Goal: Task Accomplishment & Management: Complete application form

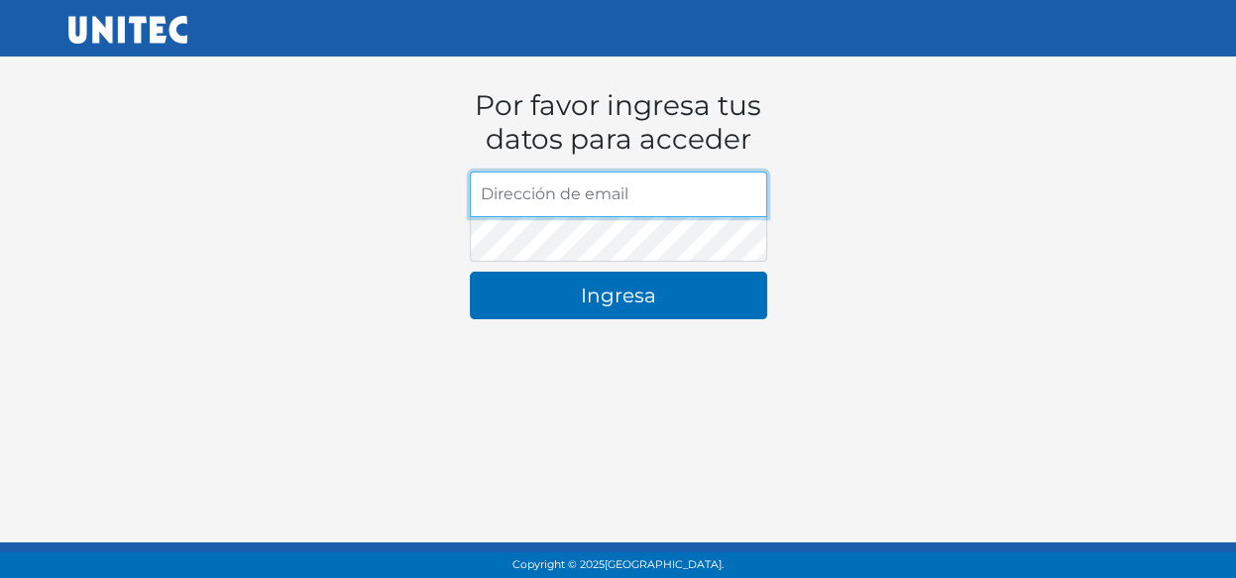
click at [477, 202] on input "Dirección de email" at bounding box center [618, 195] width 297 height 46
type input "[EMAIL_ADDRESS][DOMAIN_NAME]"
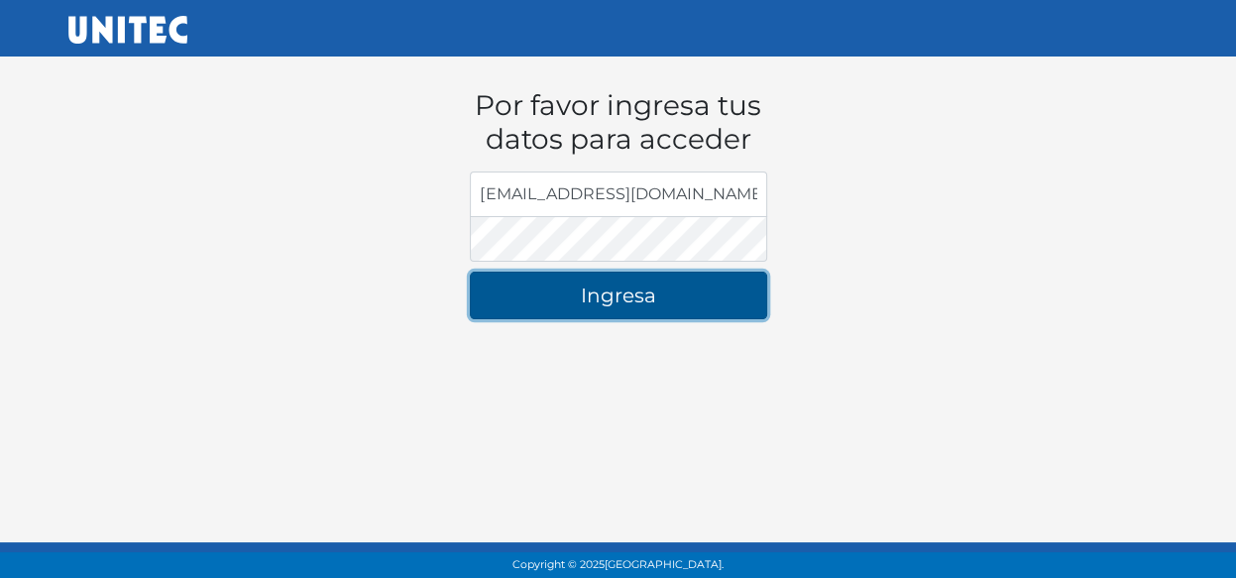
click at [603, 306] on button "Ingresa" at bounding box center [618, 296] width 297 height 48
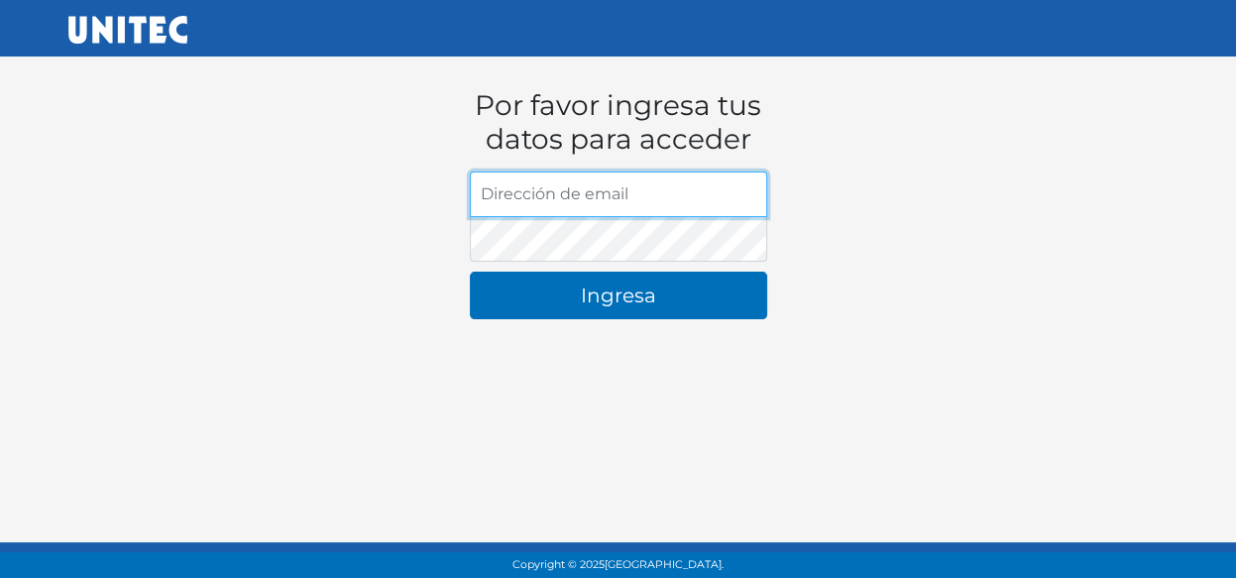
click at [480, 182] on input "Dirección de email" at bounding box center [618, 195] width 297 height 46
type input "joramleo@mail.unitec.mx"
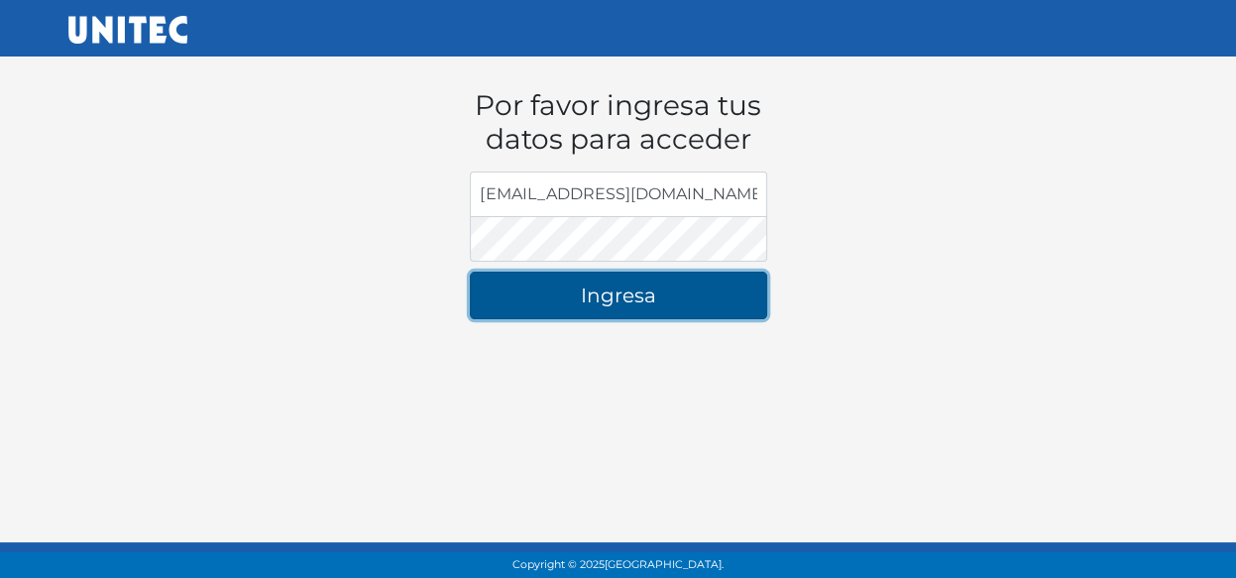
click at [573, 288] on button "Ingresa" at bounding box center [618, 296] width 297 height 48
